Goal: Task Accomplishment & Management: Manage account settings

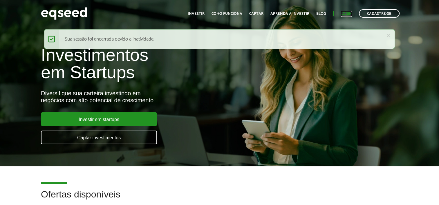
click at [347, 13] on link "Login" at bounding box center [346, 14] width 11 height 4
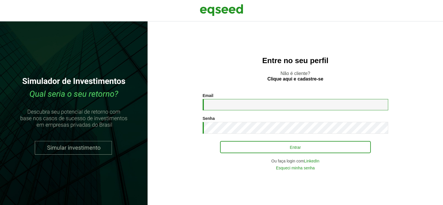
type input "**********"
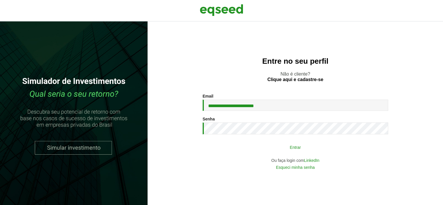
click at [329, 147] on button "Entrar" at bounding box center [295, 147] width 151 height 11
